Goal: Find contact information: Find contact information

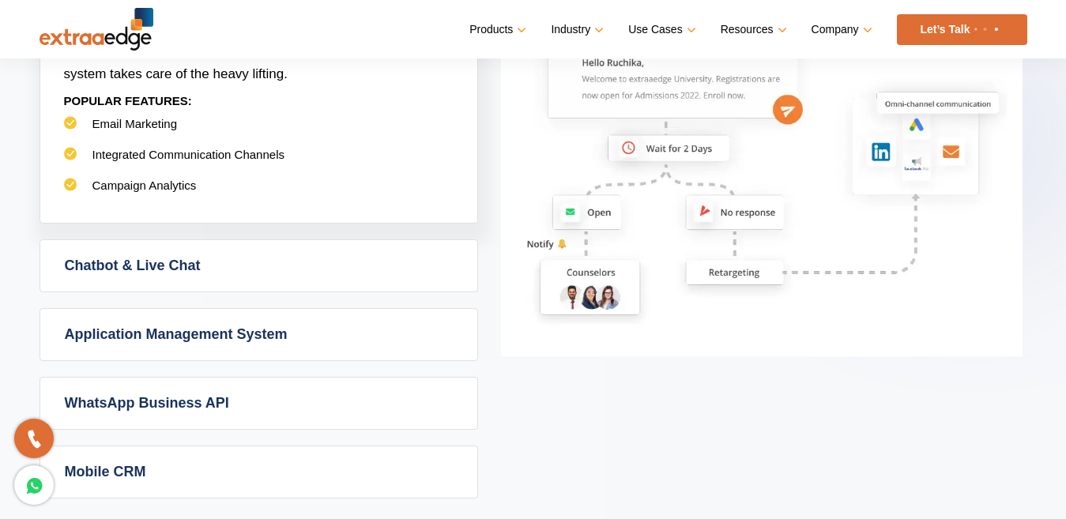
scroll to position [1075, 0]
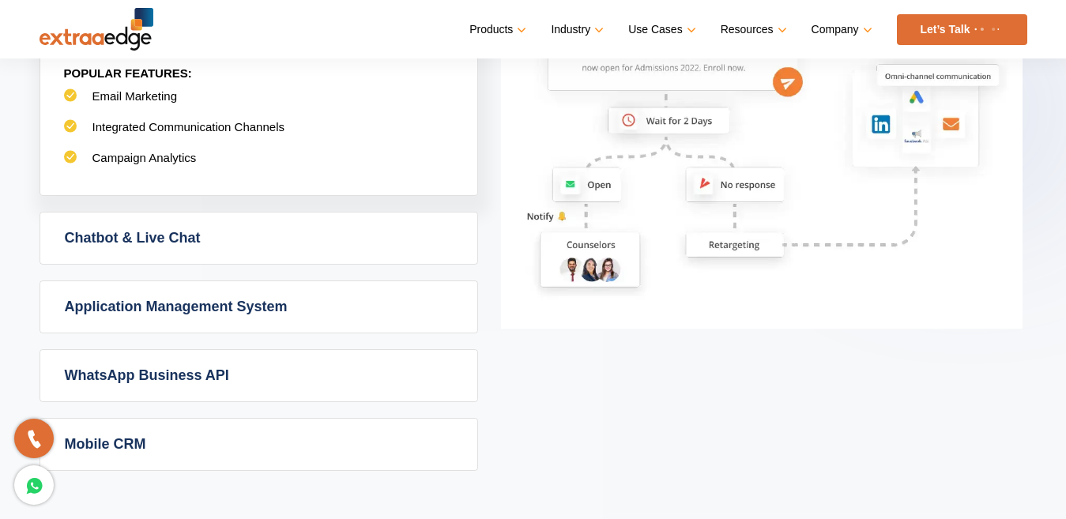
click at [1063, 178] on section "Powerful Admission CRM with simplicity Admission CRM Admission CRM software tak…" at bounding box center [533, 38] width 1066 height 1040
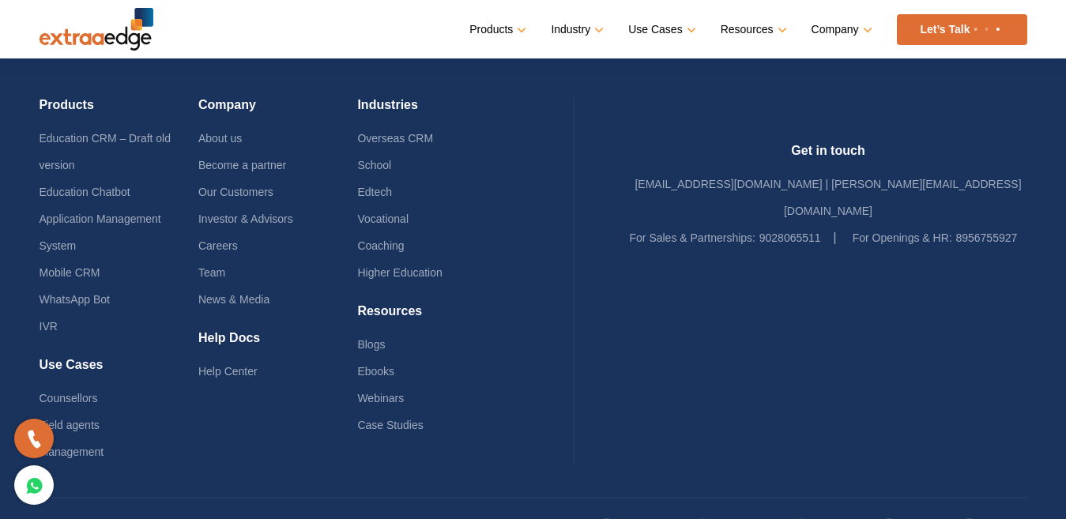
scroll to position [3913, 0]
drag, startPoint x: 691, startPoint y: 193, endPoint x: 805, endPoint y: 221, distance: 117.3
click at [805, 225] on li "For Sales & Partnerships: 9028065511" at bounding box center [733, 238] width 207 height 27
copy li "For Sales & Partnerships: 9028065511"
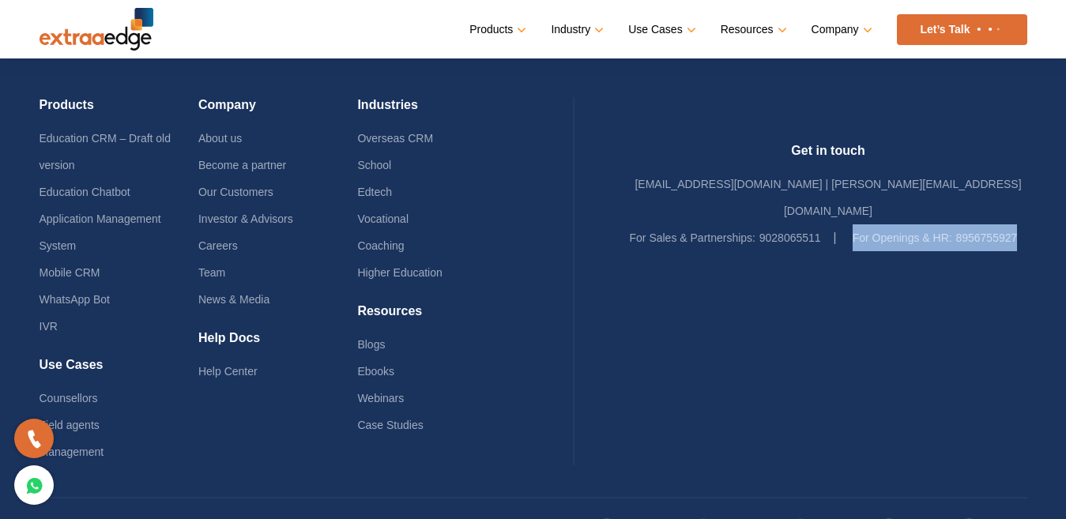
drag, startPoint x: 894, startPoint y: 197, endPoint x: 994, endPoint y: 224, distance: 103.9
click at [994, 225] on li "For Openings & HR: 8956755927" at bounding box center [935, 238] width 165 height 27
copy li "For Openings & HR: 8956755927"
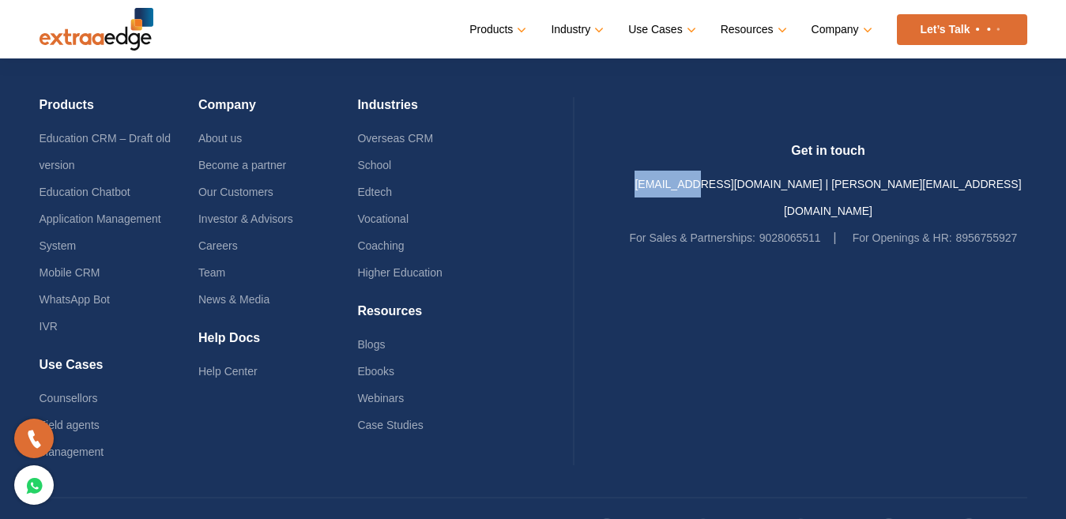
scroll to position [3913, 0]
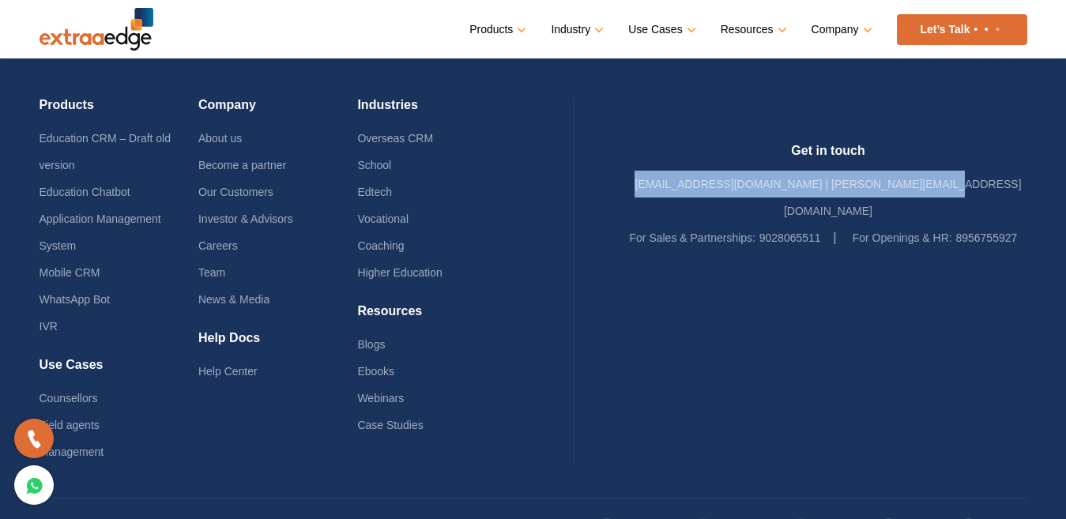
drag, startPoint x: 700, startPoint y: 172, endPoint x: 998, endPoint y: 167, distance: 298.1
click at [998, 167] on div "Get in touch [EMAIL_ADDRESS][DOMAIN_NAME] | [PERSON_NAME][EMAIL_ADDRESS][DOMAIN…" at bounding box center [829, 197] width 398 height 108
copy link "[EMAIL_ADDRESS][DOMAIN_NAME] | [PERSON_NAME][EMAIL_ADDRESS][DOMAIN_NAME]"
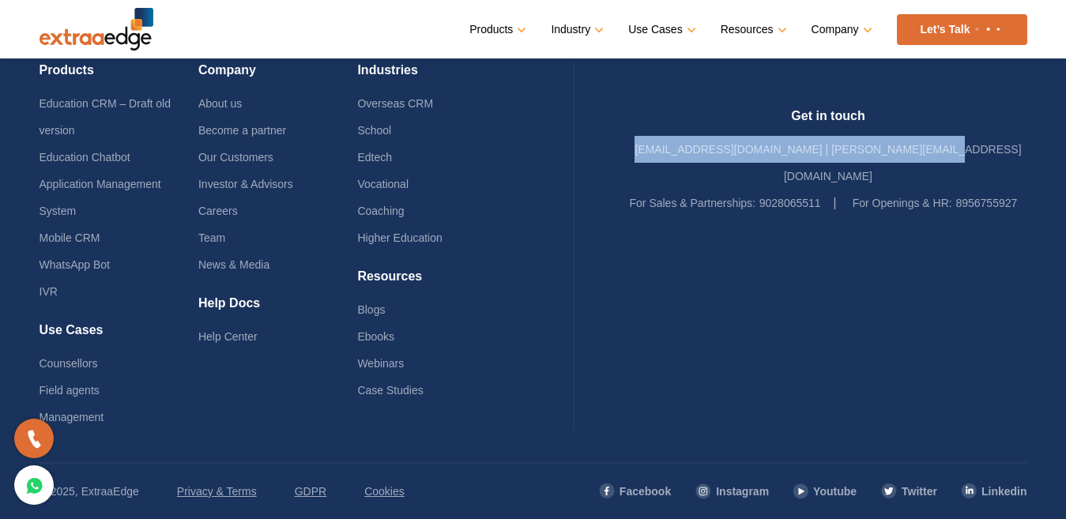
scroll to position [3869, 0]
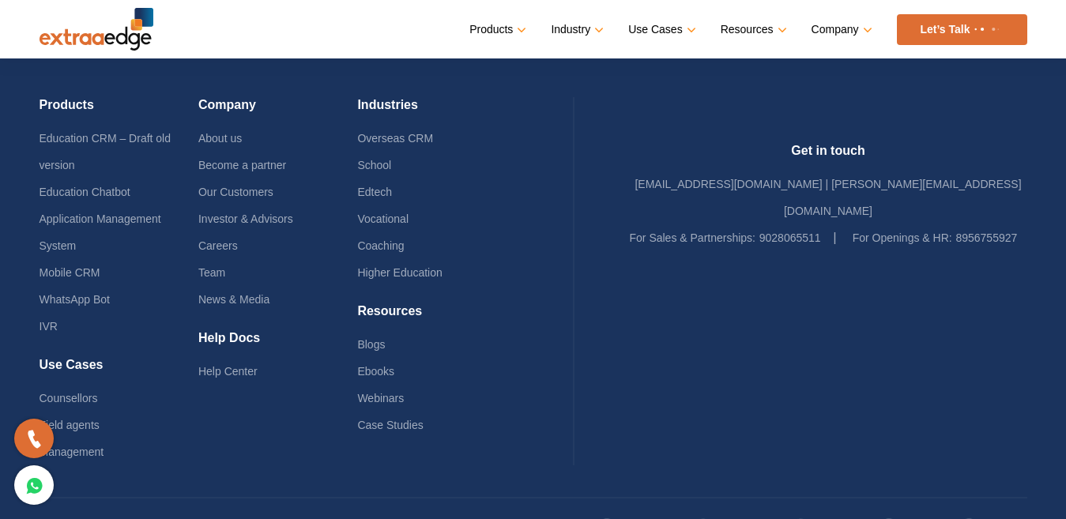
click at [389, 35] on div "Products Education CRM Streamline your entire admissions process on a single pl…" at bounding box center [590, 29] width 874 height 31
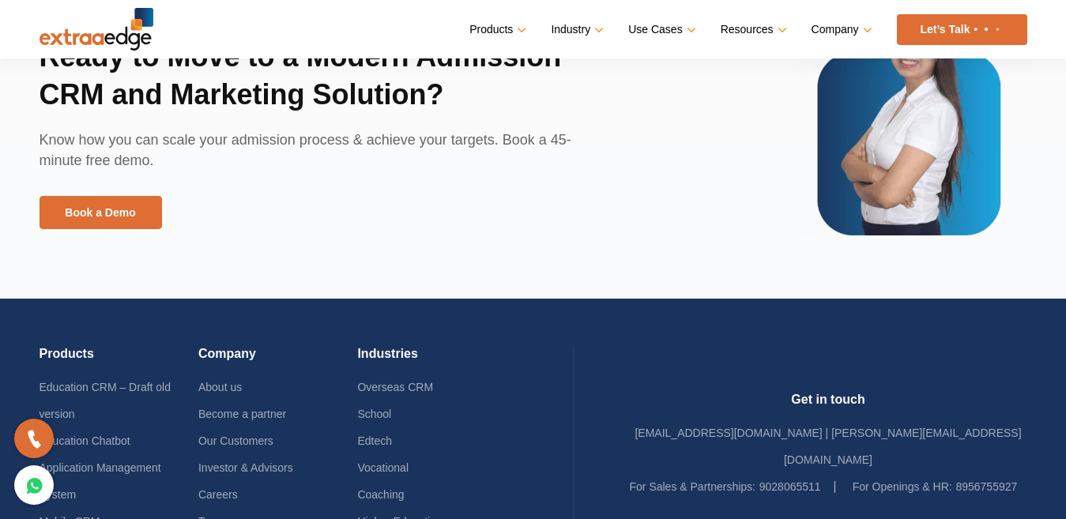
scroll to position [3657, 0]
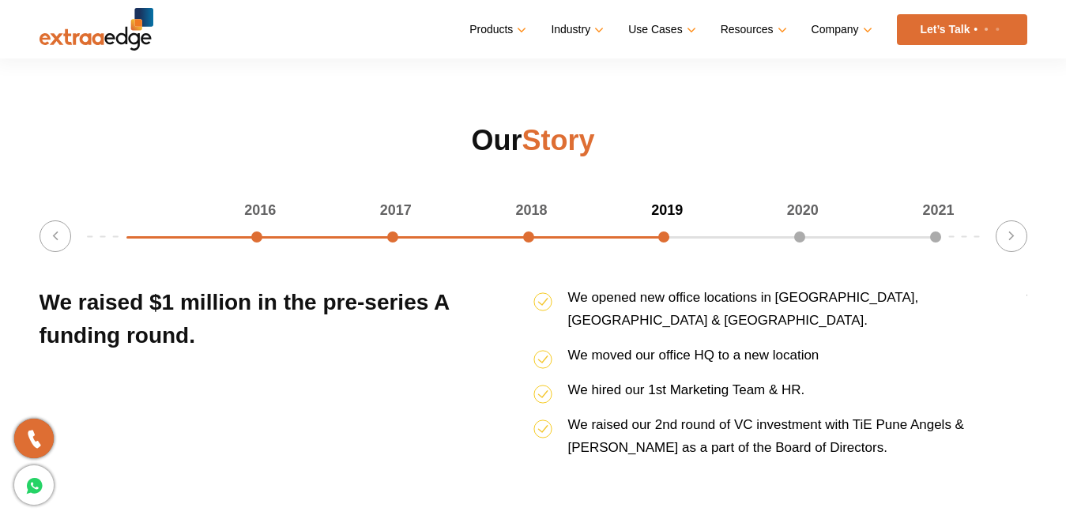
scroll to position [2021, 0]
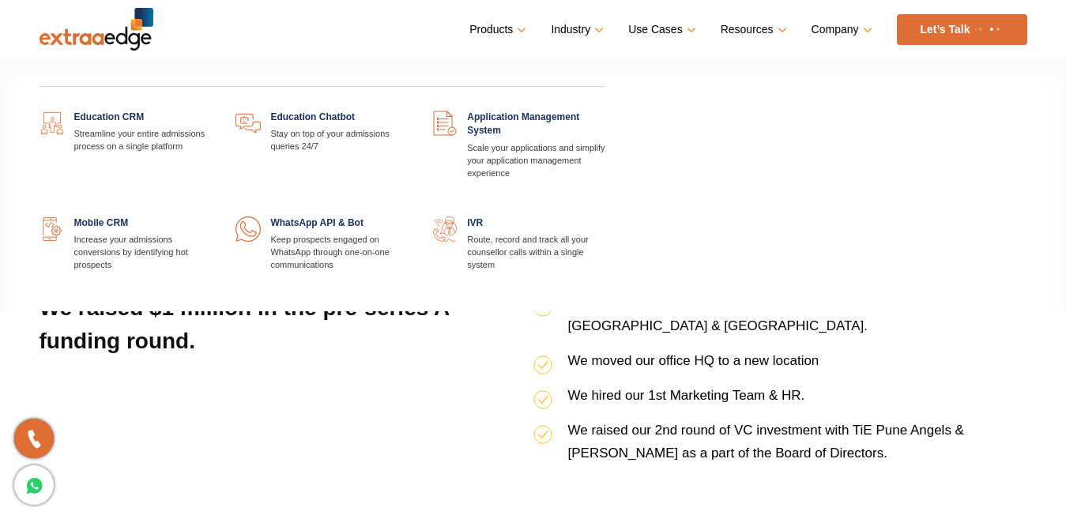
click at [508, 29] on link "Products" at bounding box center [497, 29] width 54 height 23
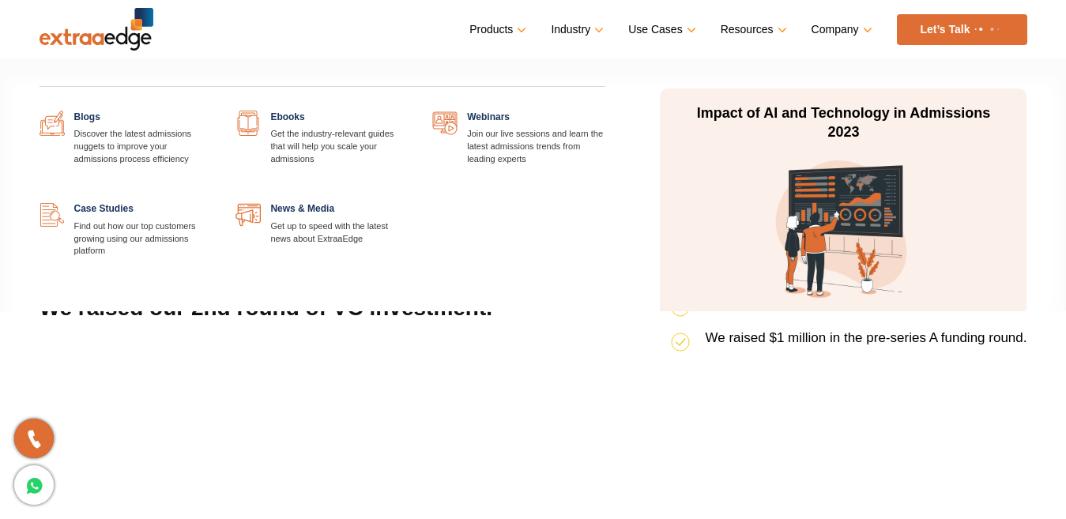
click at [781, 32] on link "Resources" at bounding box center [752, 29] width 63 height 23
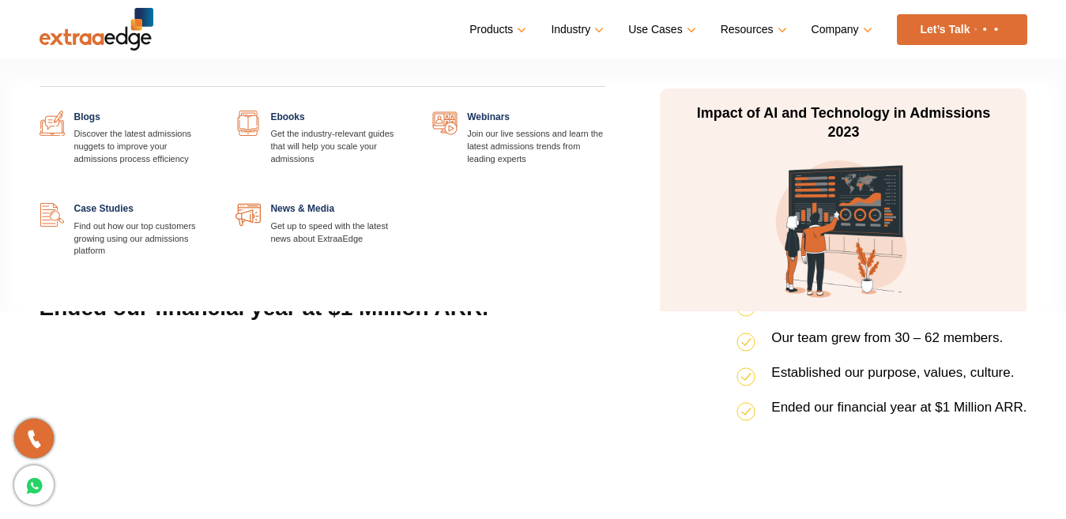
click at [738, 29] on link "Resources" at bounding box center [752, 29] width 63 height 23
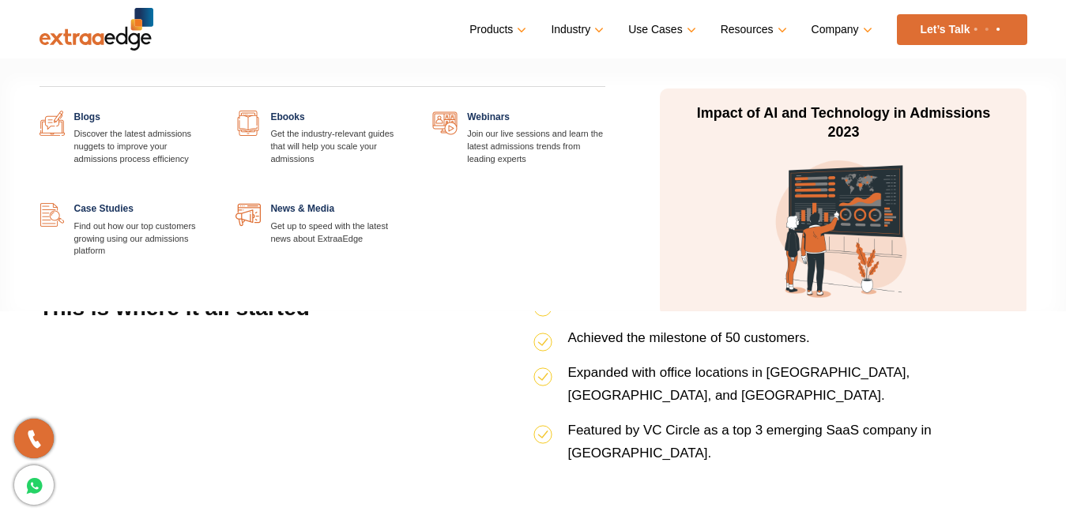
click at [738, 29] on link "Resources" at bounding box center [752, 29] width 63 height 23
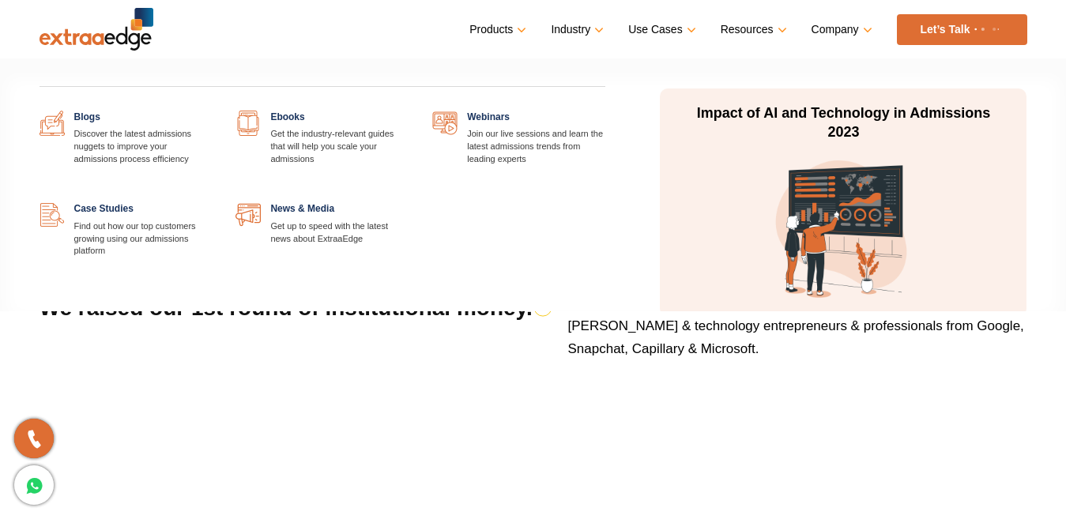
click at [757, 25] on link "Resources" at bounding box center [752, 29] width 63 height 23
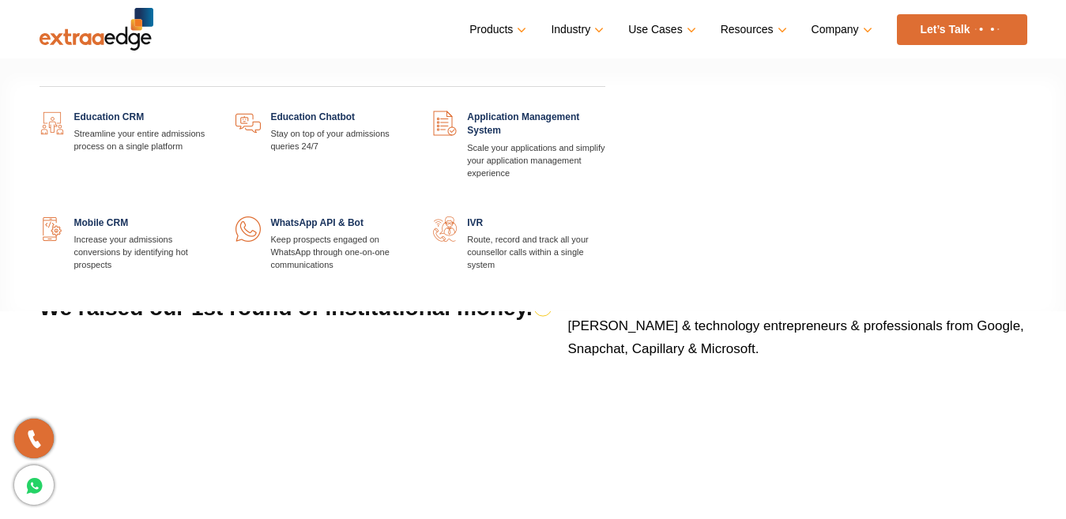
click at [523, 30] on link "Products" at bounding box center [497, 29] width 54 height 23
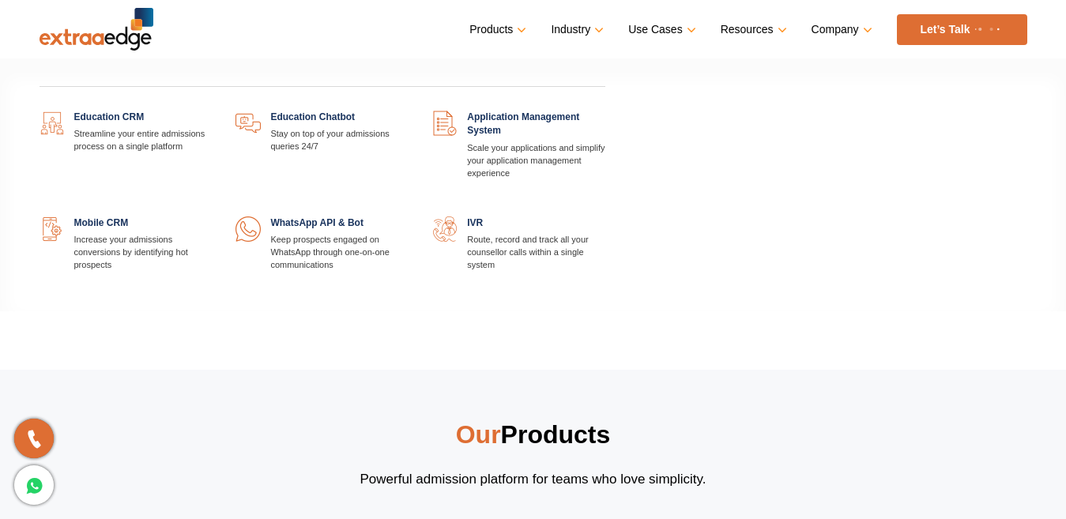
scroll to position [2541, 0]
